Goal: Navigation & Orientation: Find specific page/section

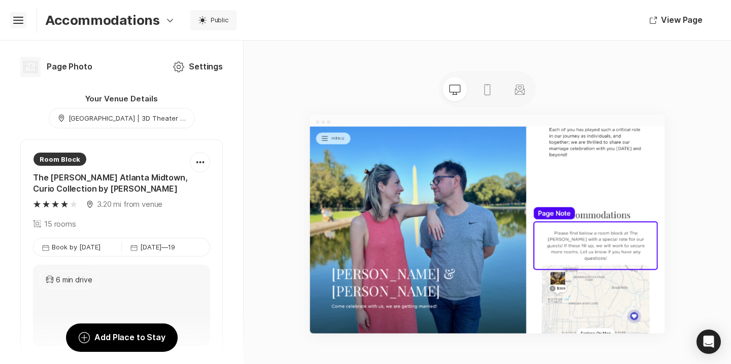
click at [17, 19] on icon "Hamburger" at bounding box center [18, 20] width 16 height 16
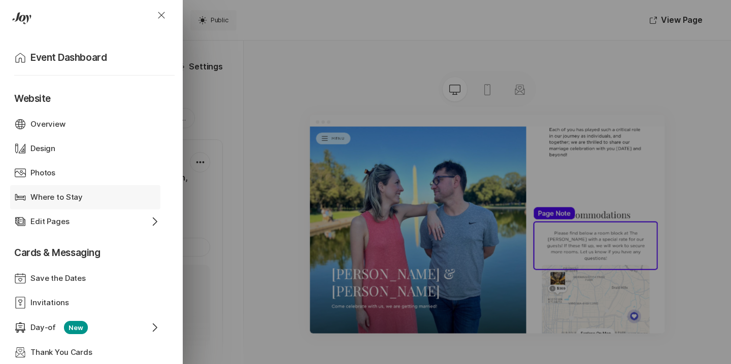
click at [94, 197] on div "Where to Stay" at bounding box center [85, 198] width 110 height 12
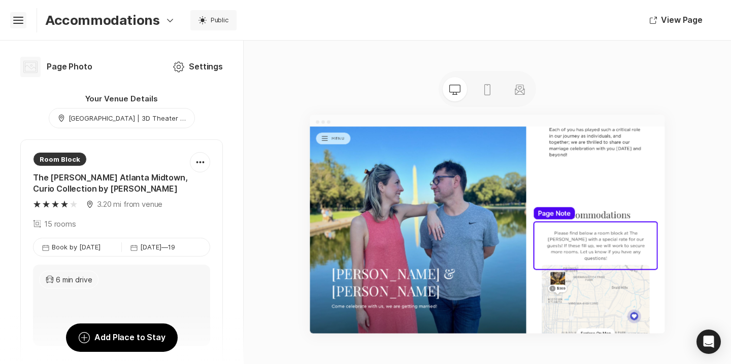
click at [10, 19] on icon "Hamburger" at bounding box center [18, 20] width 16 height 16
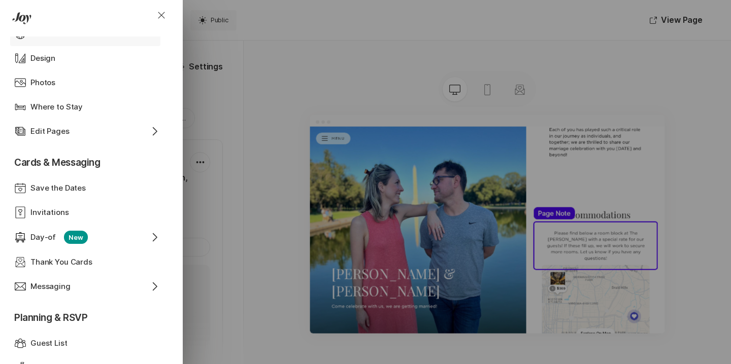
scroll to position [92, 0]
click at [46, 125] on p "Edit Pages" at bounding box center [49, 130] width 39 height 12
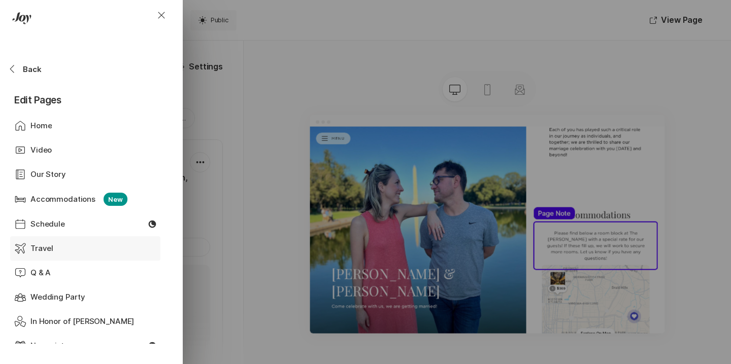
click at [43, 247] on p "Travel" at bounding box center [41, 249] width 23 height 12
